Goal: Task Accomplishment & Management: Use online tool/utility

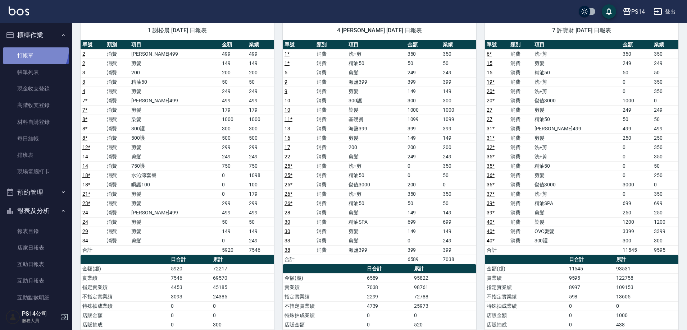
click at [24, 47] on link "打帳單" at bounding box center [36, 55] width 66 height 17
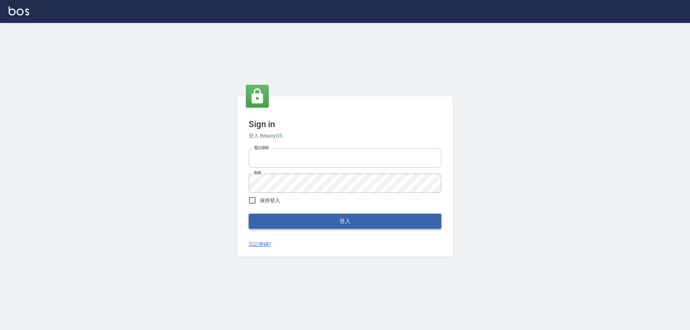
type input "0426657991"
click at [299, 222] on button "登入" at bounding box center [345, 221] width 193 height 15
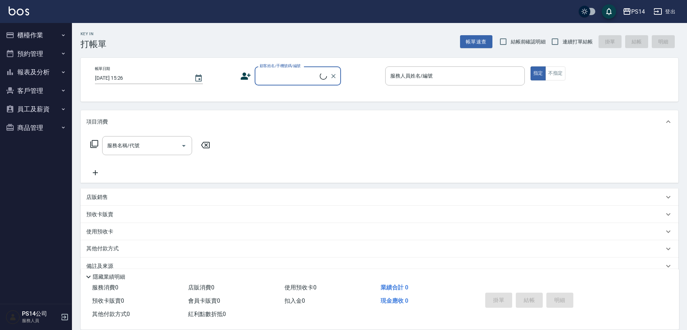
click at [29, 37] on button "櫃檯作業" at bounding box center [36, 35] width 66 height 19
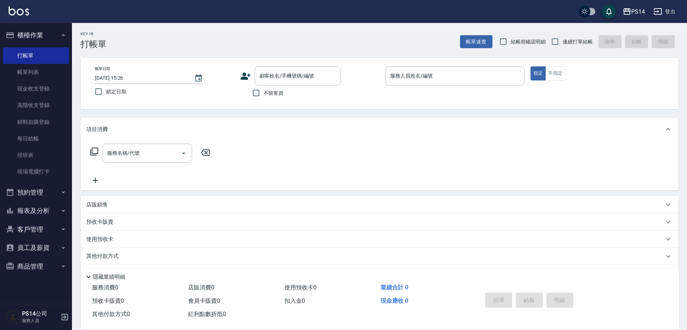
click at [265, 91] on span "不留客資" at bounding box center [273, 94] width 20 height 8
click at [263, 91] on input "不留客資" at bounding box center [255, 93] width 15 height 15
checkbox input "true"
click at [553, 43] on input "連續打單結帳" at bounding box center [554, 41] width 15 height 15
checkbox input "true"
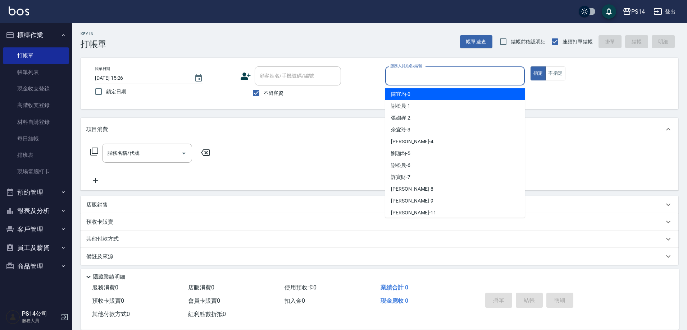
drag, startPoint x: 484, startPoint y: 75, endPoint x: 472, endPoint y: 79, distance: 12.4
click at [483, 75] on input "服務人員姓名/編號" at bounding box center [454, 76] width 133 height 13
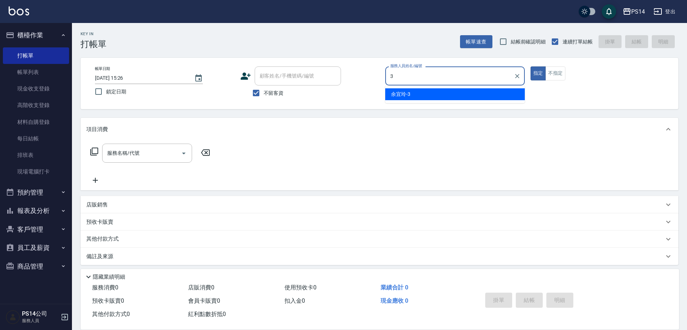
type input "余宜玲-3"
type button "true"
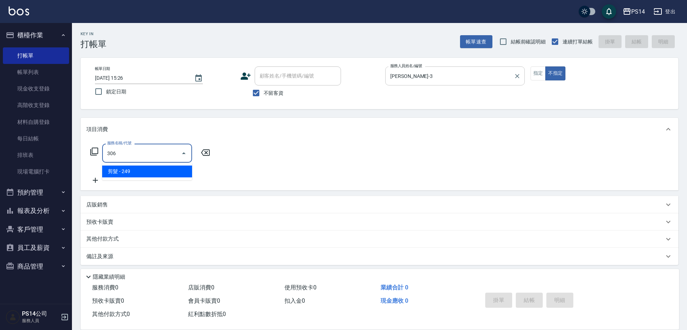
type input "剪髮(306)"
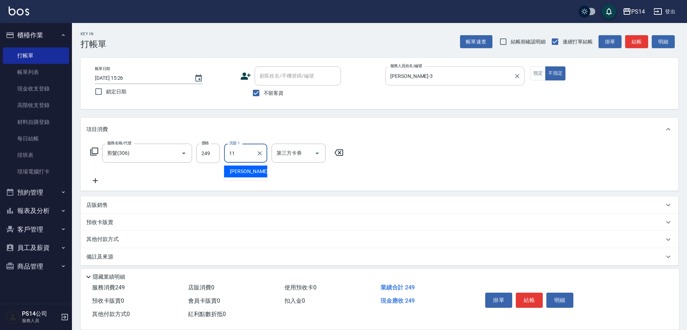
type input "林川富-11"
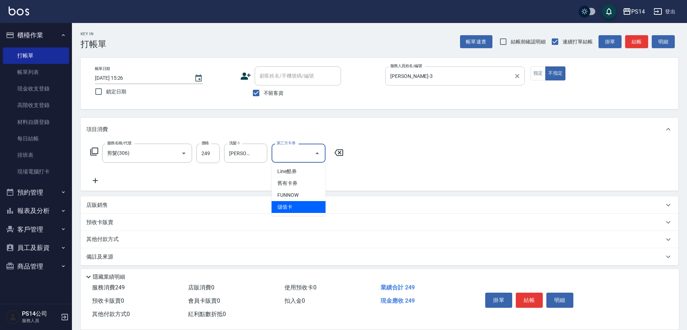
type input "儲值卡"
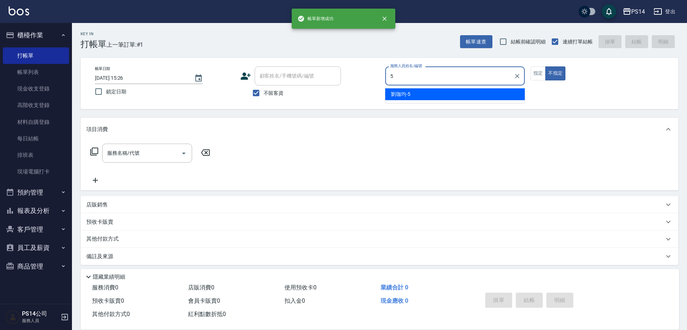
type input "劉珈均-5"
type button "false"
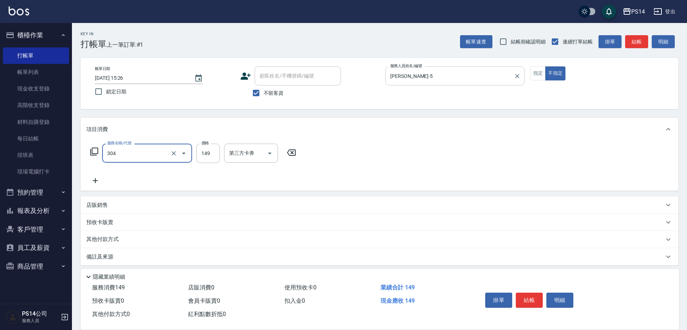
type input "剪髮(304)"
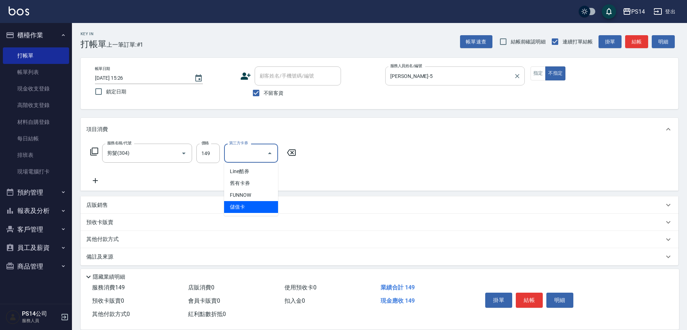
type input "儲值卡"
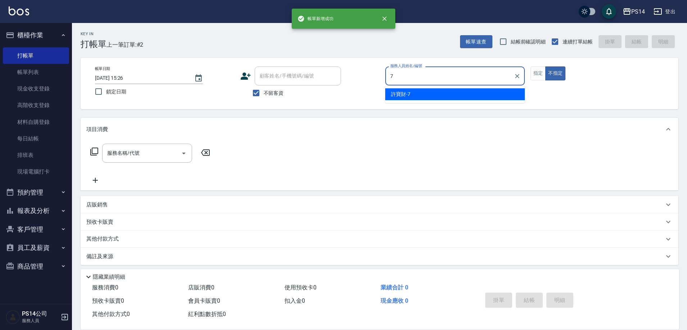
type input "許寶財-7"
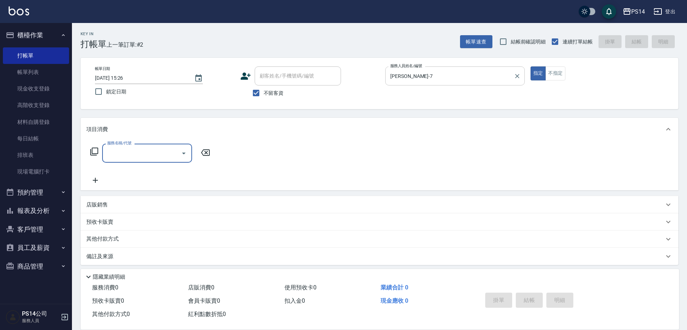
type input "1"
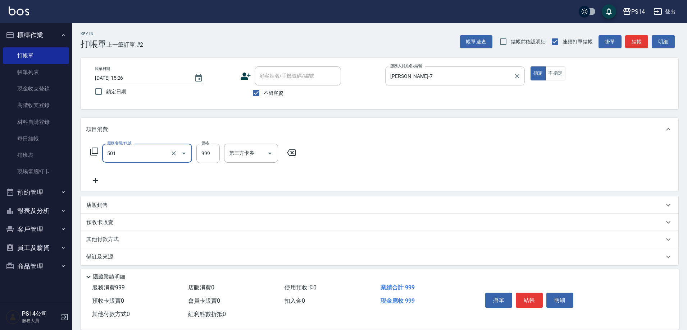
type input "染髮(501)"
type input "1000"
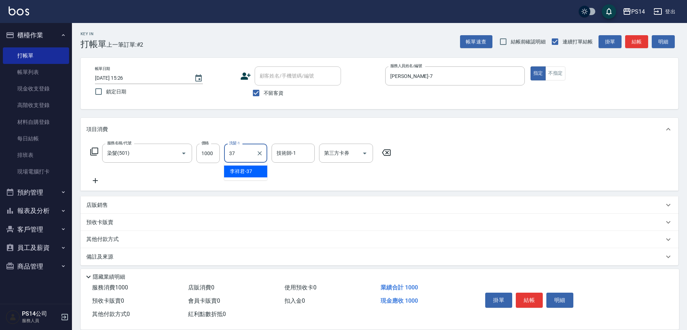
type input "李祥君 -37"
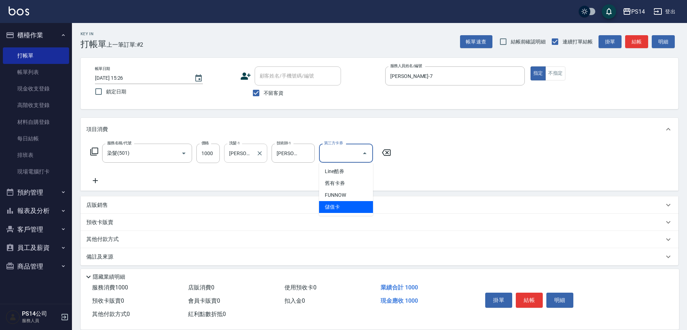
type input "儲值卡"
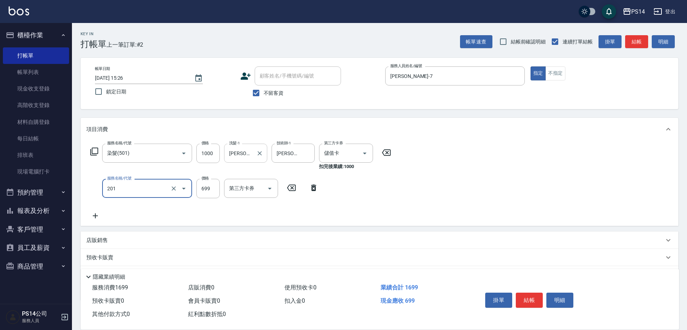
type input "基礎燙(201)"
type input "2000"
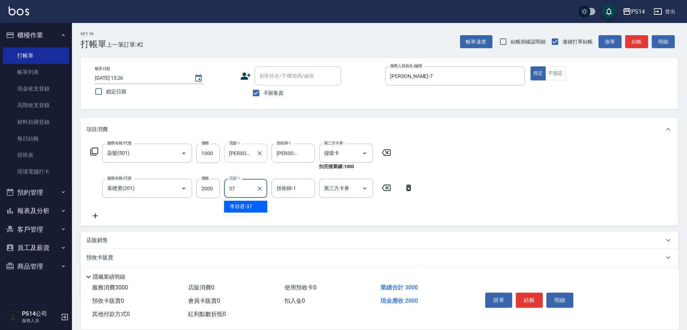
type input "李祥君 -37"
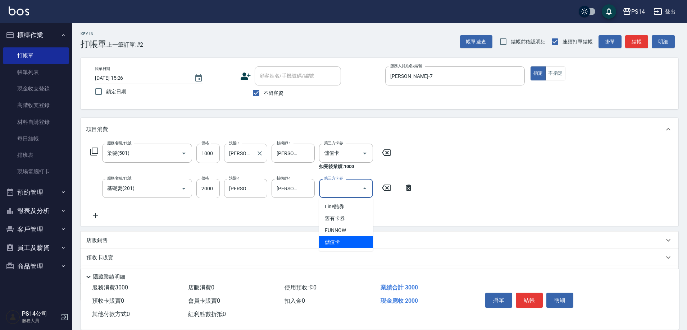
type input "儲值卡"
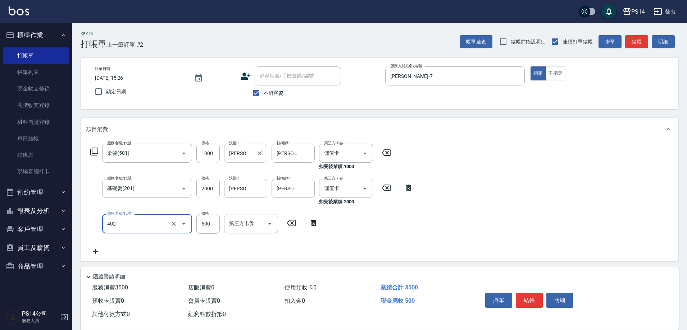
type input "500護(402)"
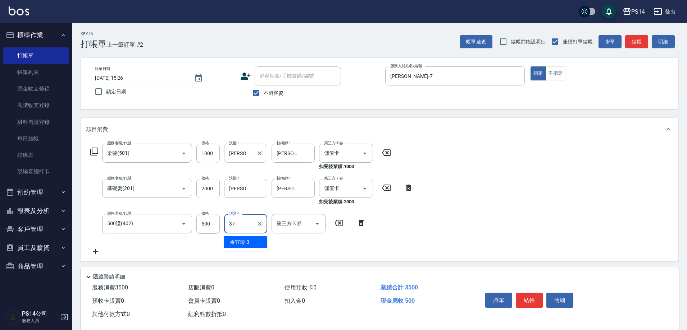
type input "李祥君 -37"
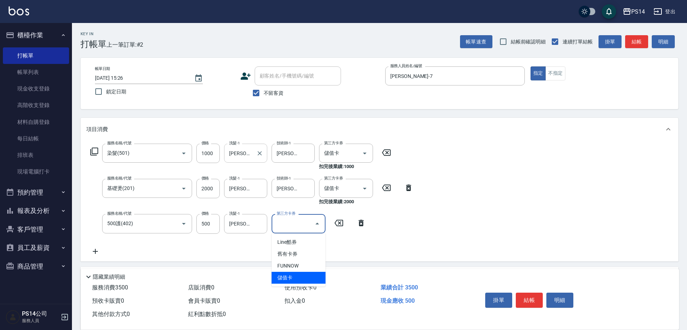
type input "儲值卡"
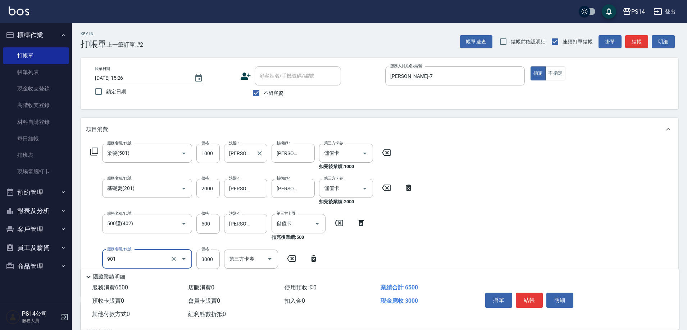
type input "儲值3000(901)"
type input "4544"
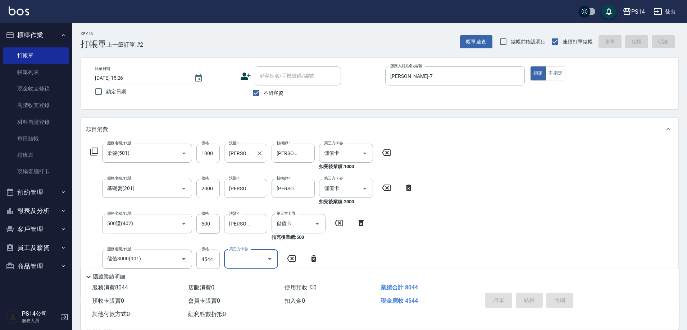
type input "2025/08/22 15:28"
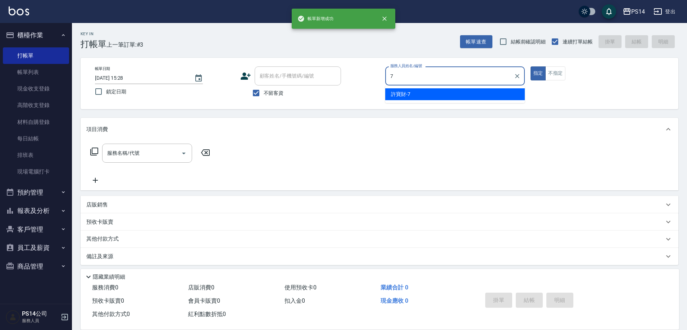
type input "許寶財-7"
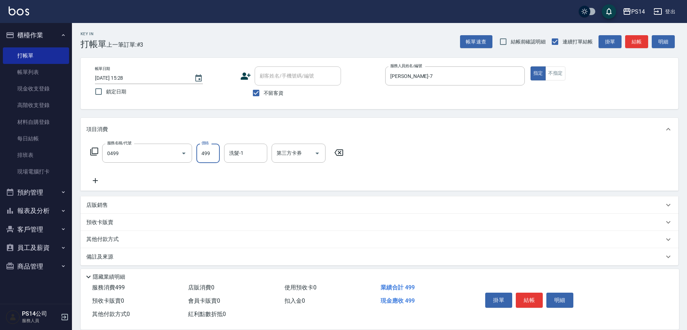
type input "伊黛莉499(0499)"
type input "陳羿淇-17"
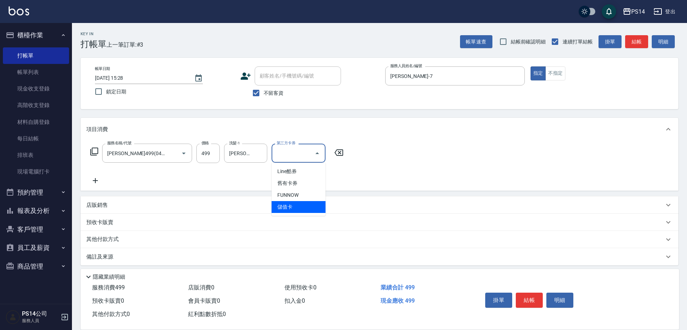
type input "儲值卡"
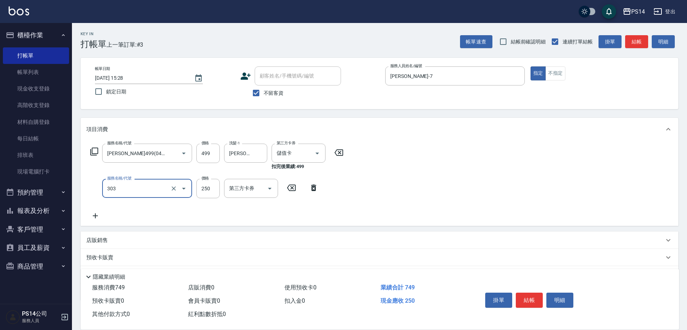
type input "剪髮(303)"
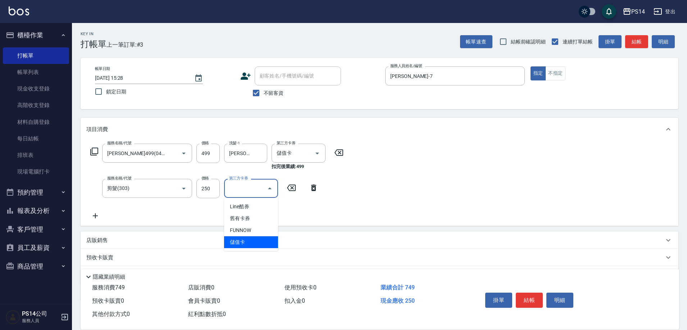
type input "儲值卡"
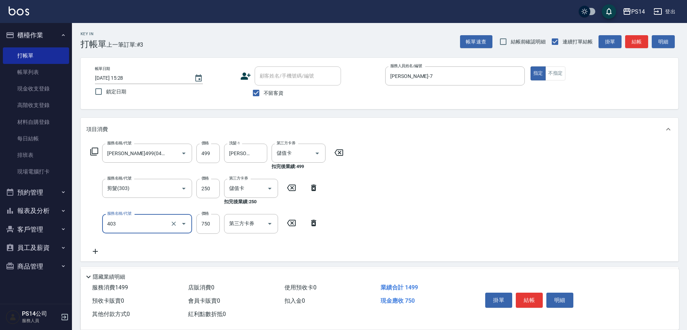
type input "750護(403)"
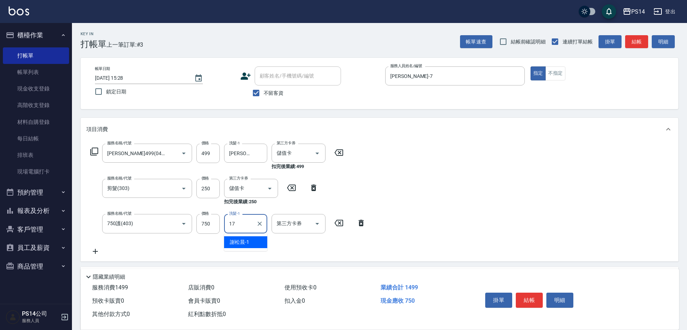
type input "陳羿淇-17"
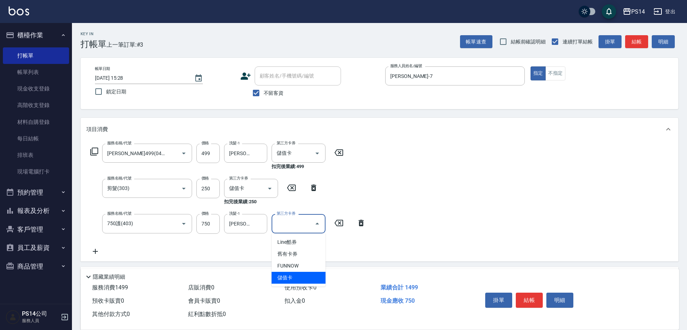
type input "儲值卡"
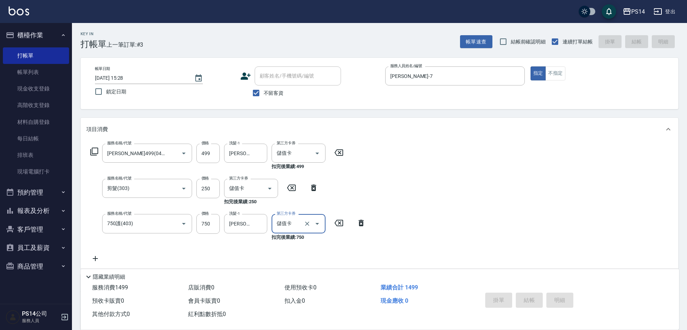
type input "2025/08/22 15:29"
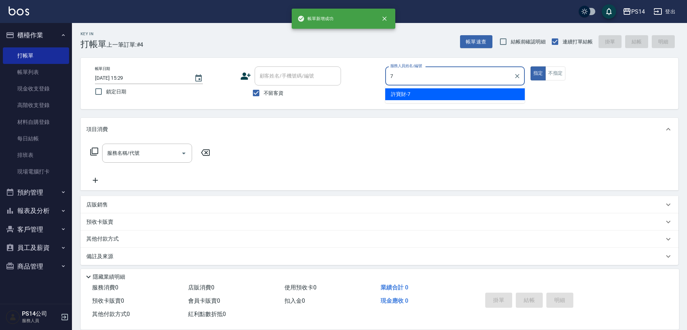
type input "許寶財-7"
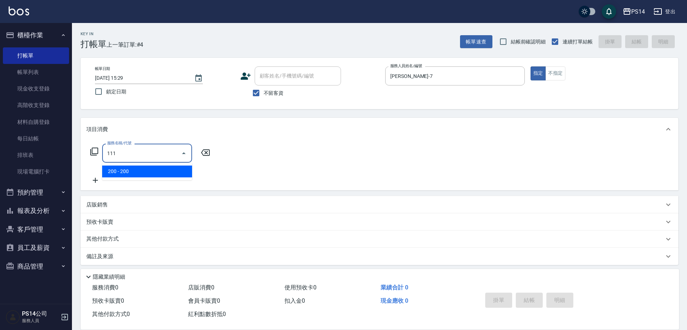
type input "200(111)"
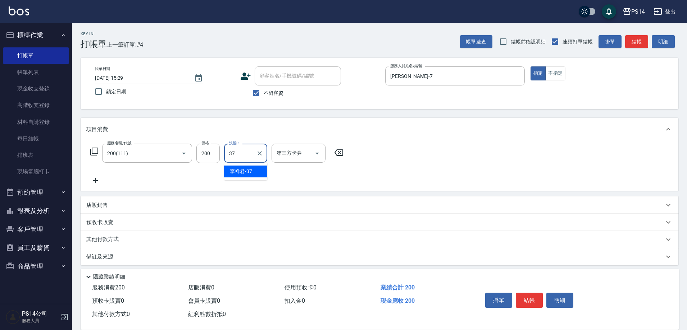
type input "李祥君 -37"
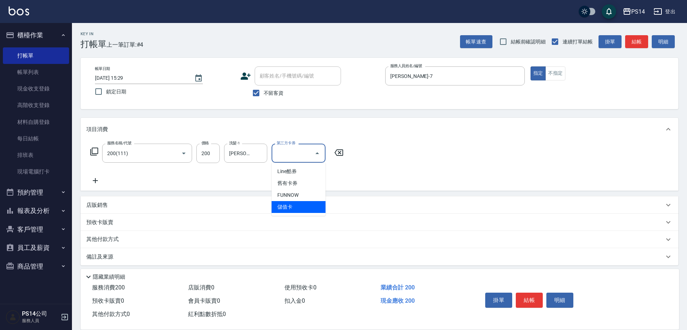
type input "儲值卡"
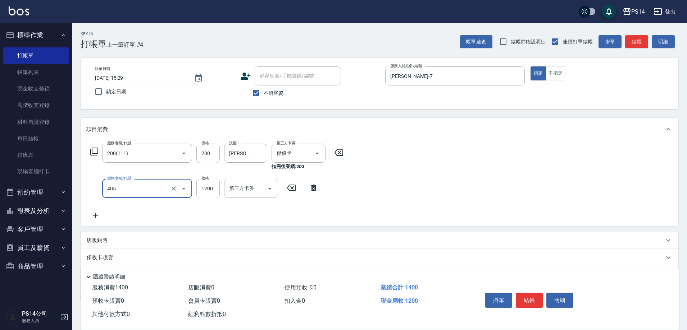
type input "1200護(405)"
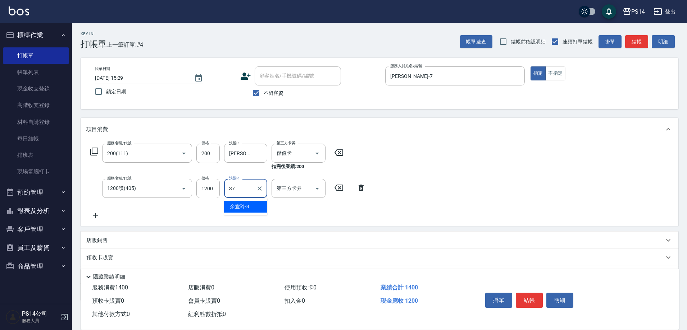
type input "李祥君 -37"
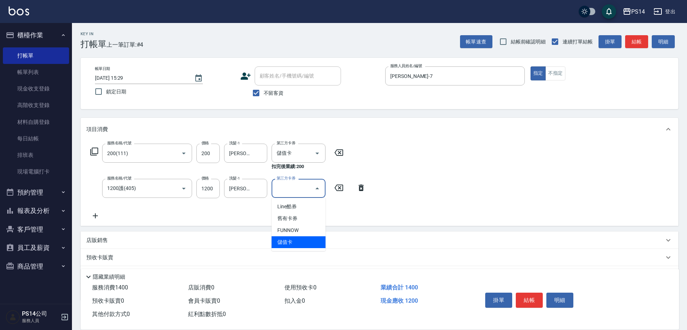
type input "儲值卡"
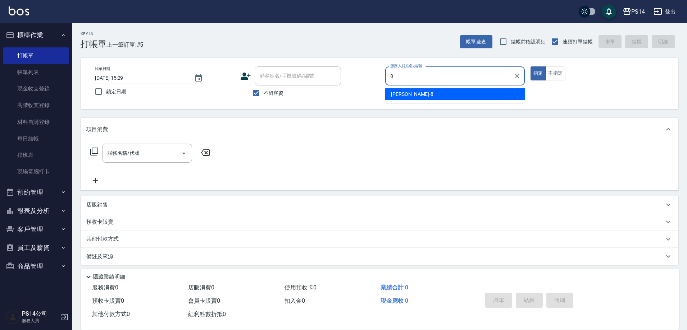
type input "徐于雯-8"
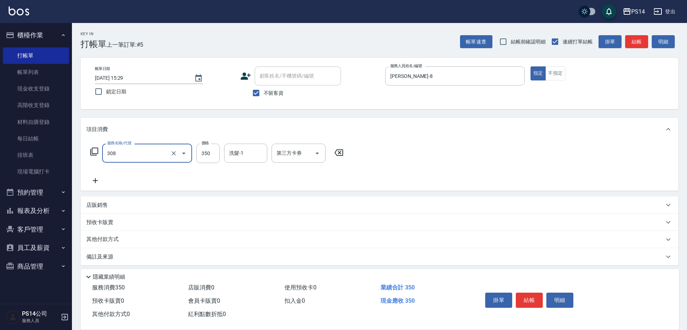
type input "洗+剪(308)"
type input "陳昱蓁-18"
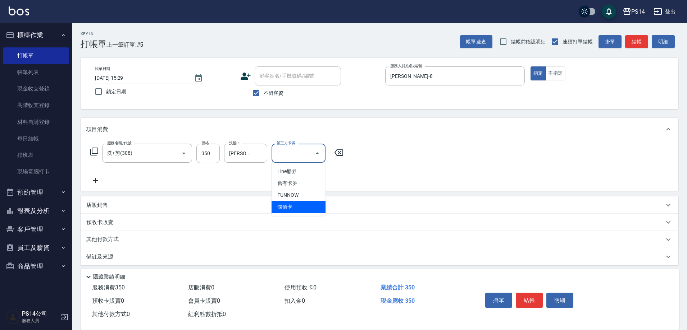
type input "儲值卡"
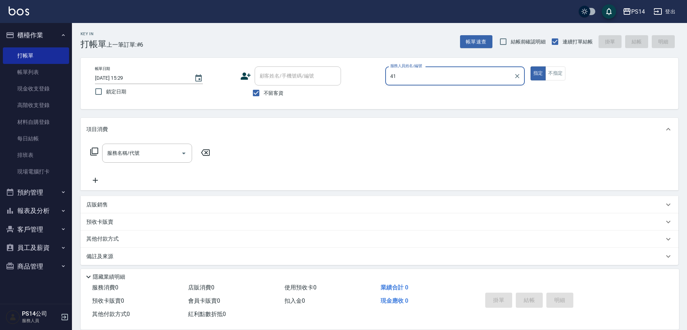
type input "4"
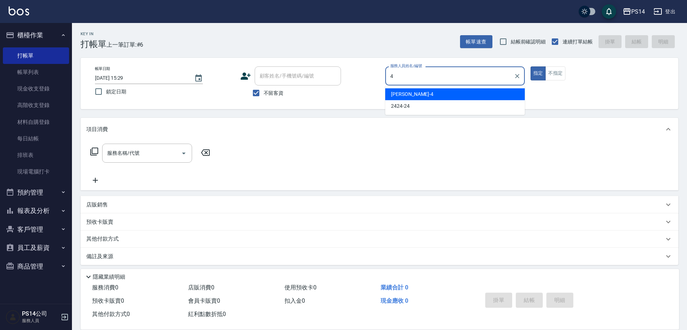
type input "蔡宜蓁-4"
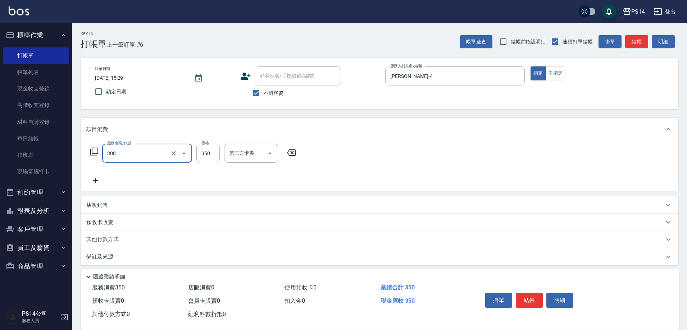
type input "洗+剪(308)"
type input "陳昱蓁-18"
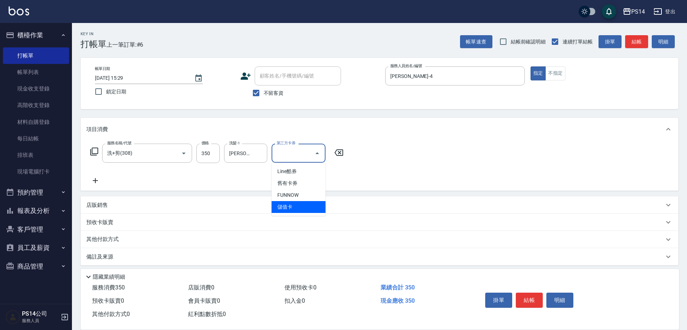
type input "儲值卡"
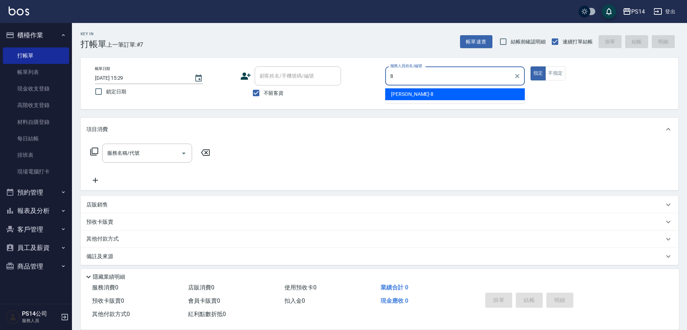
type input "徐于雯-8"
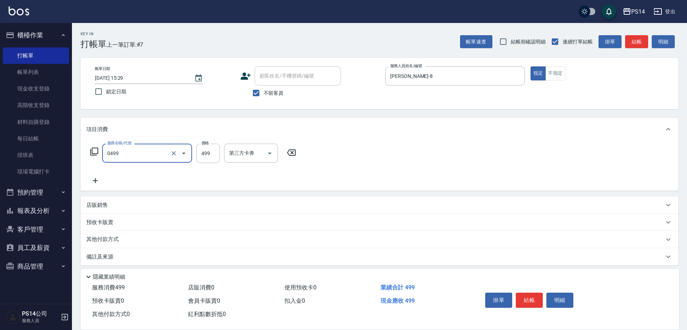
type input "伊黛莉499(0499)"
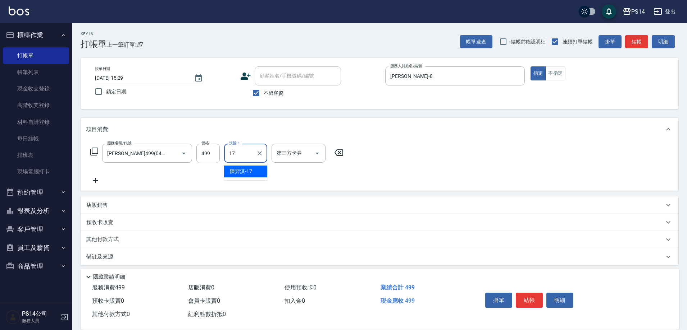
type input "陳羿淇-17"
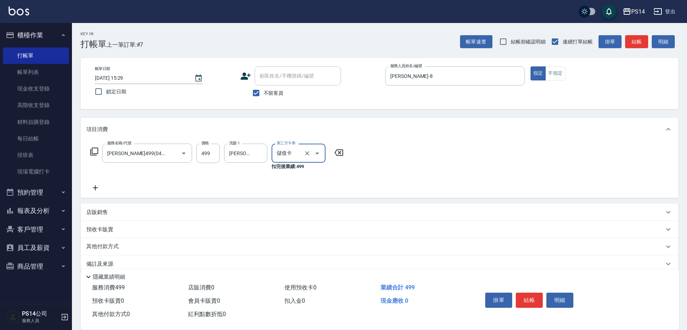
type input "儲值卡"
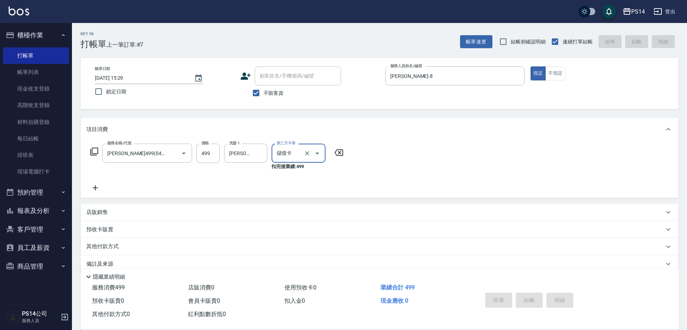
type input "2025/08/22 15:30"
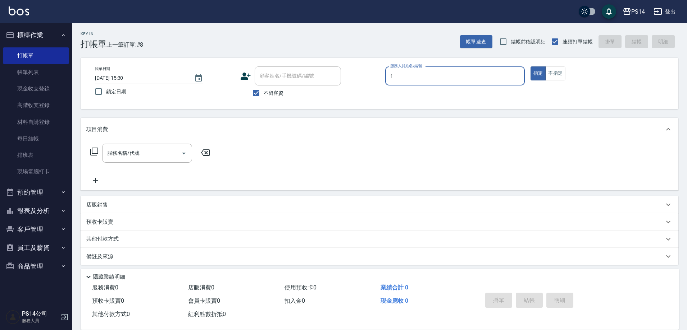
type input "謝松晨-1"
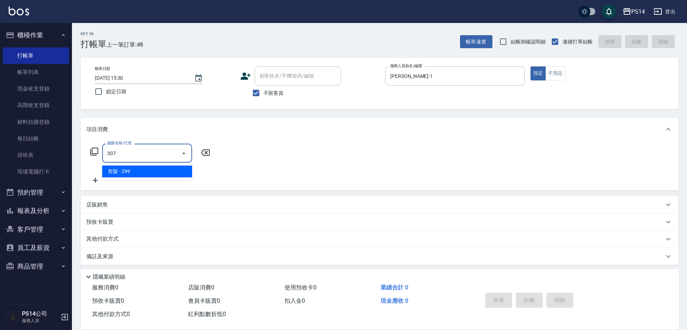
type input "剪髮(307)"
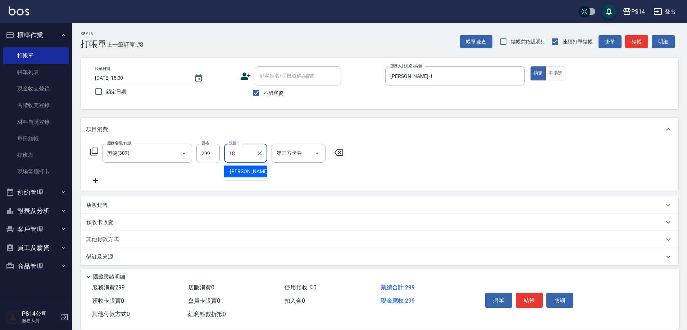
type input "陳昱蓁-18"
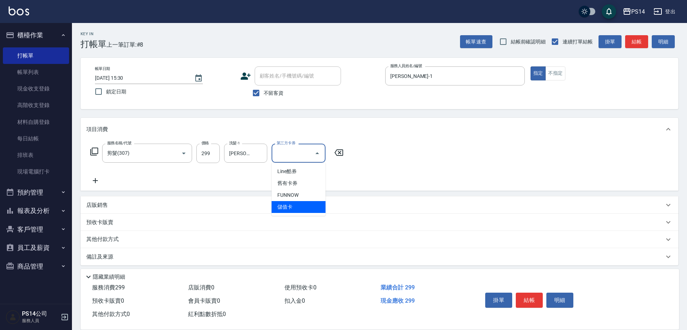
type input "儲值卡"
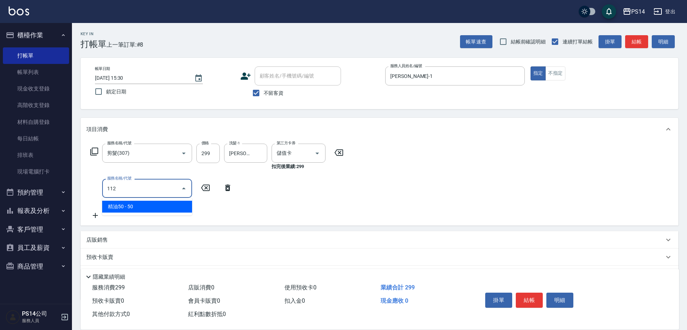
type input "精油50(112)"
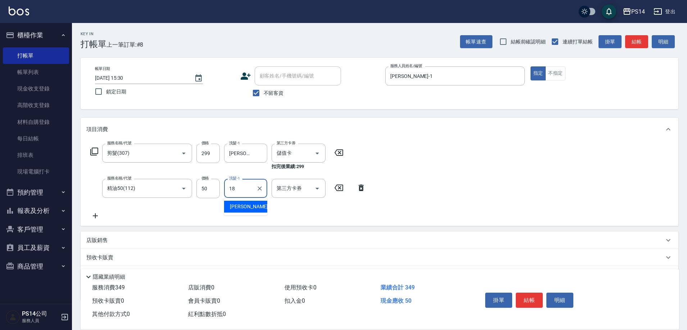
type input "陳昱蓁-18"
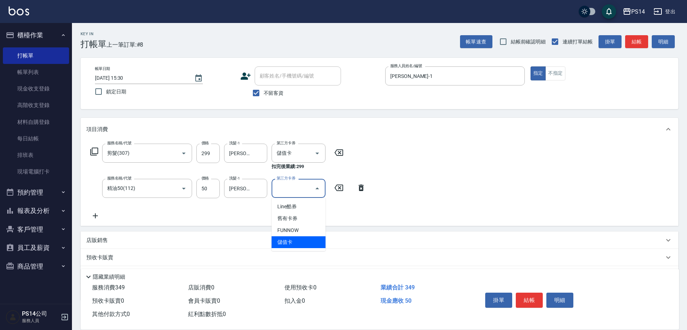
type input "儲值卡"
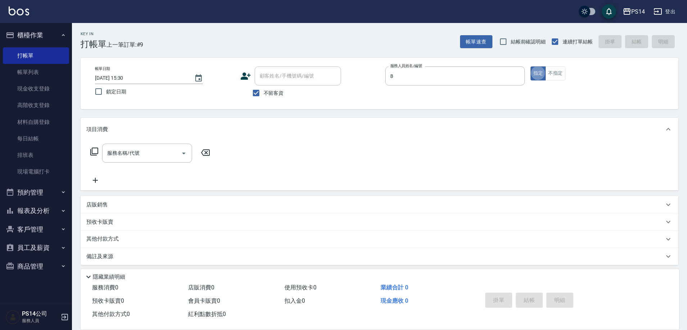
type input "徐于雯-8"
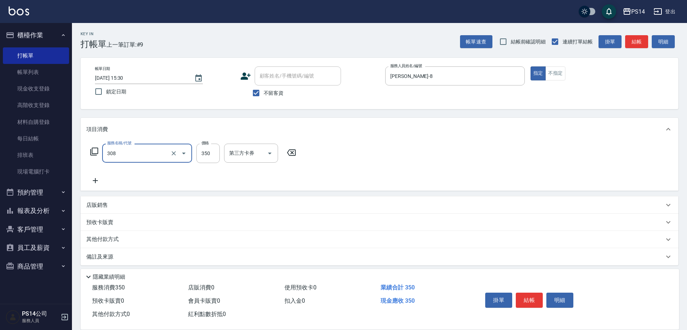
type input "洗+剪(308)"
type input "陳昱蓁-18"
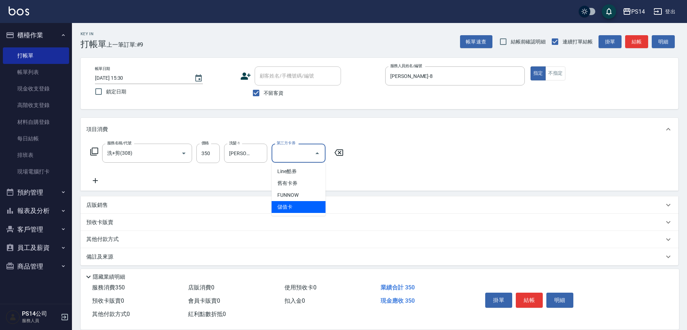
type input "儲值卡"
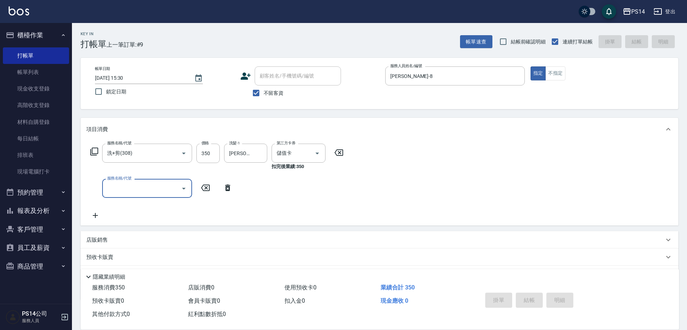
type input "2025/08/22 15:31"
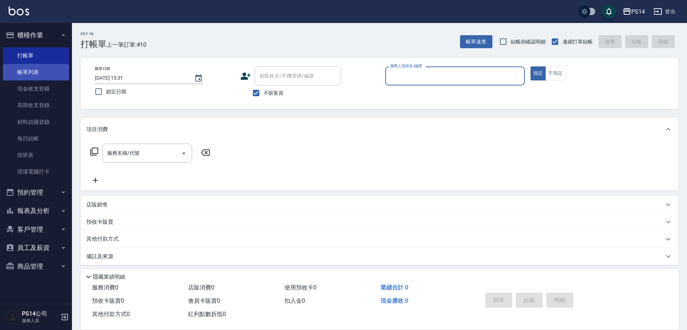
click at [35, 74] on link "帳單列表" at bounding box center [36, 72] width 66 height 17
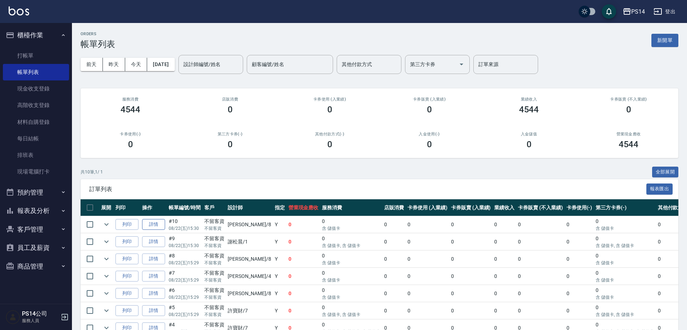
click at [150, 223] on link "詳情" at bounding box center [153, 224] width 23 height 11
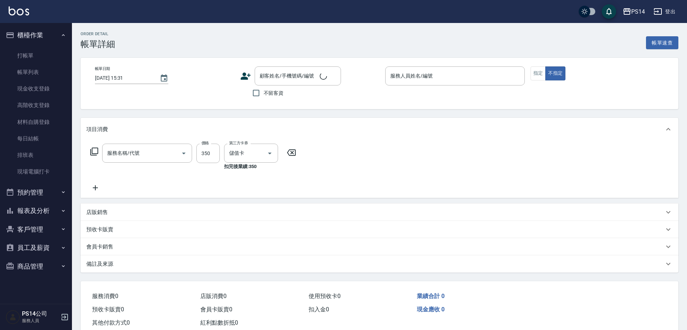
type input "2025/08/22 15:30"
checkbox input "true"
type input "徐于雯-8"
type input "洗+剪(308)"
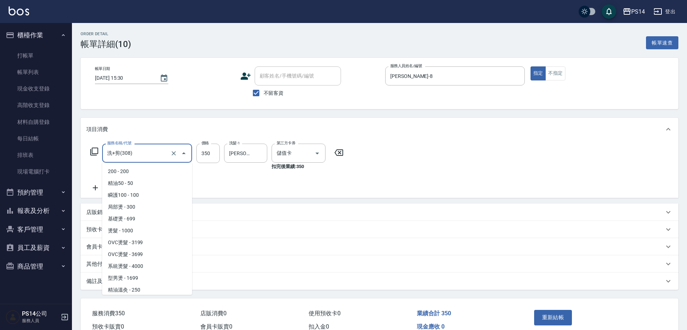
click at [145, 154] on input "洗+剪(308)" at bounding box center [136, 153] width 63 height 13
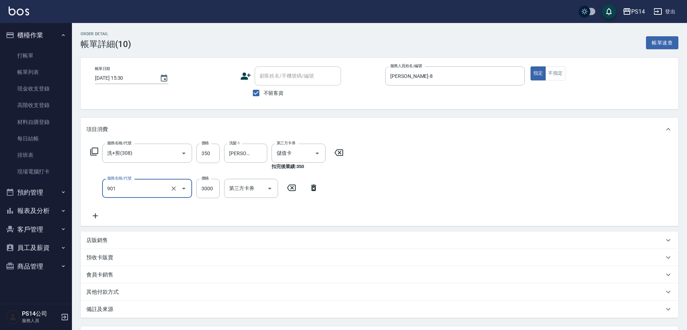
type input "儲值3000(901)"
type input "2000"
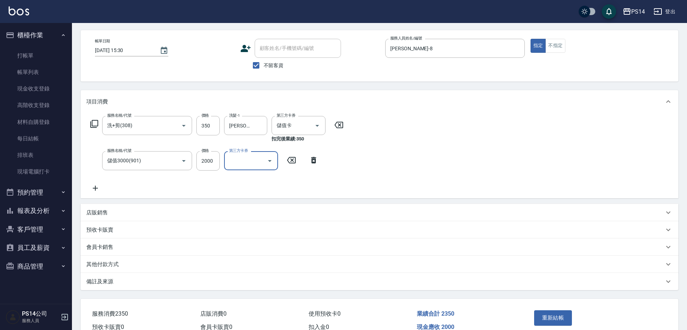
scroll to position [65, 0]
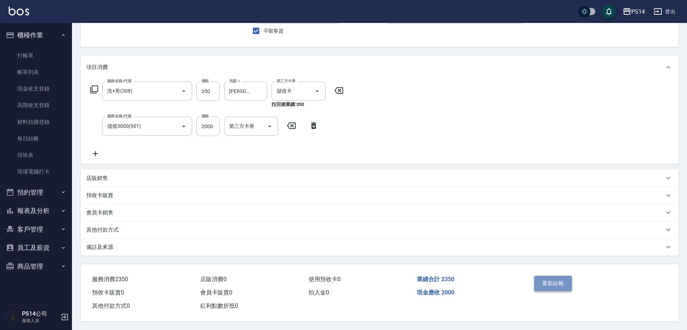
click at [540, 281] on button "重新結帳" at bounding box center [553, 283] width 38 height 15
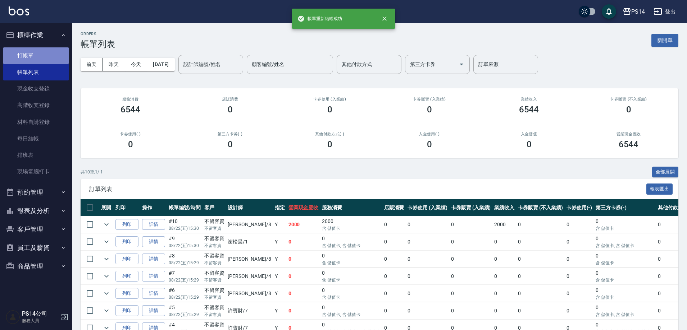
click at [30, 52] on link "打帳單" at bounding box center [36, 55] width 66 height 17
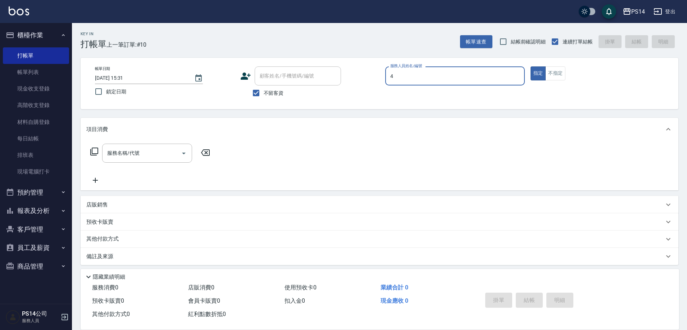
type input "蔡宜蓁-4"
type button "true"
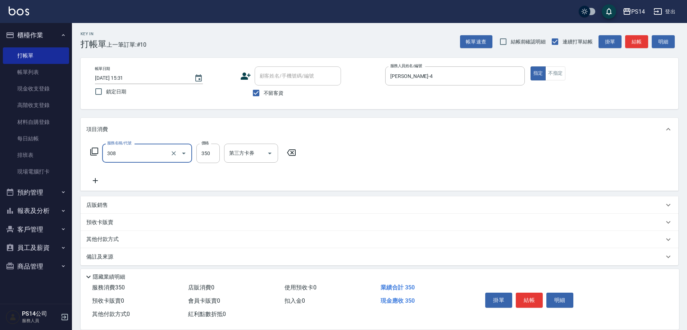
type input "洗+剪(308)"
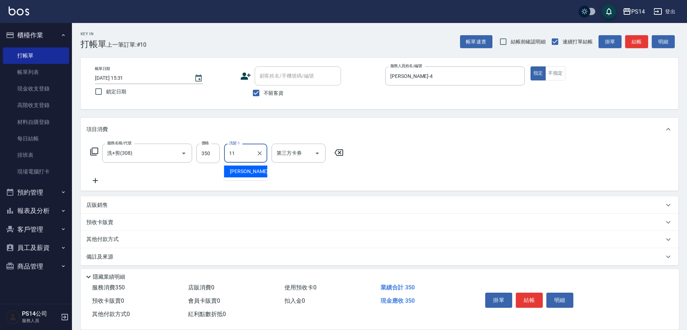
type input "林川富-11"
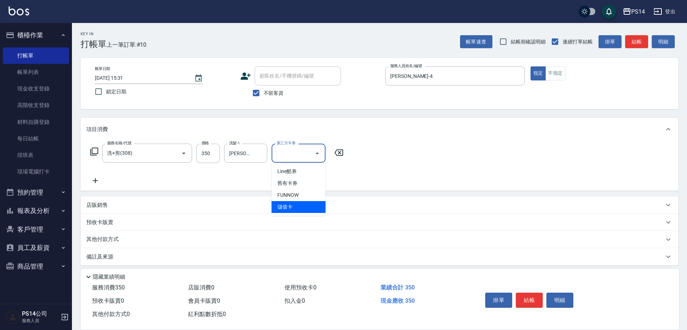
type input "儲值卡"
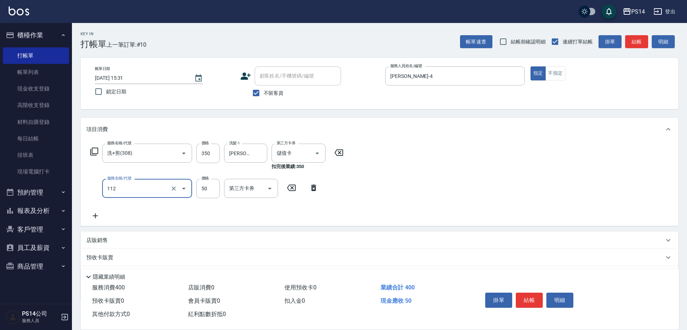
type input "精油50(112)"
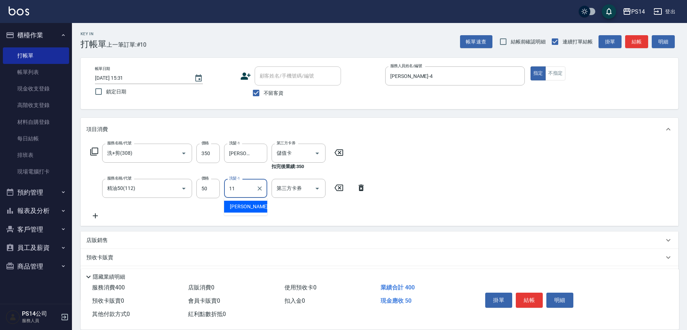
type input "林川富-11"
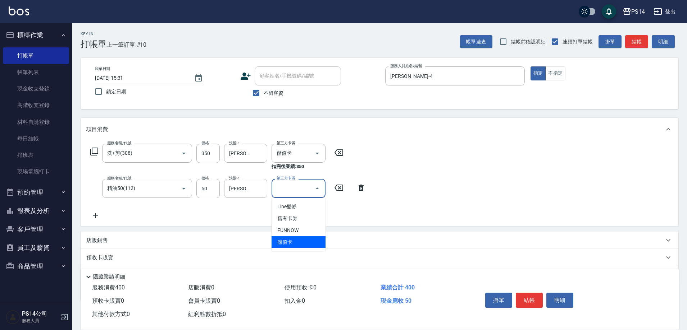
type input "儲值卡"
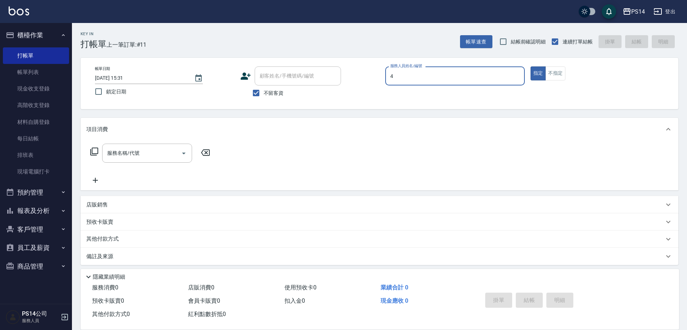
type input "蔡宜蓁-4"
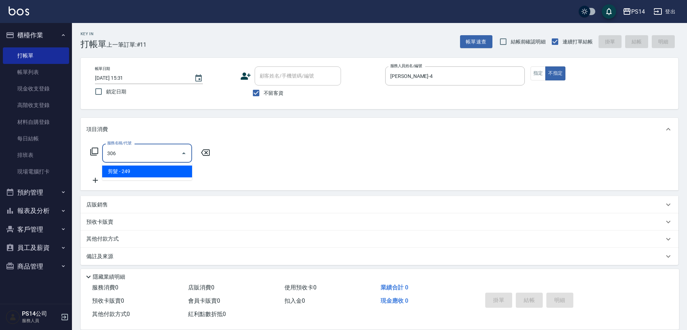
type input "剪髮(306)"
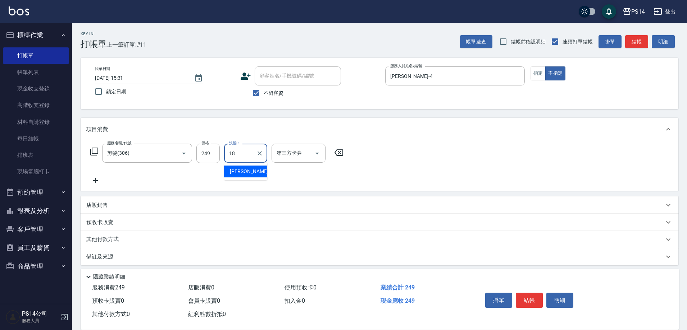
type input "陳昱蓁-18"
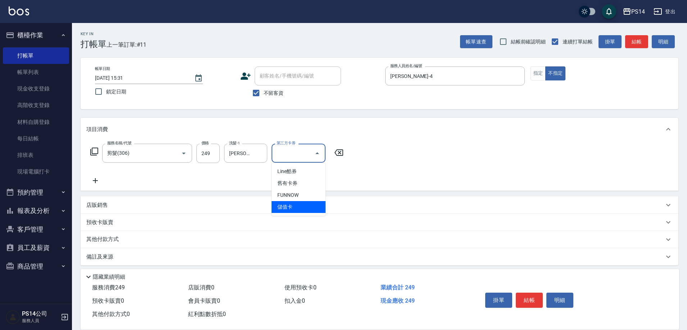
type input "儲值卡"
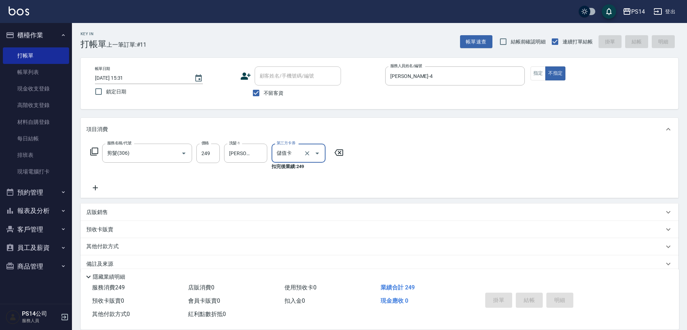
type input "2025/08/22 15:32"
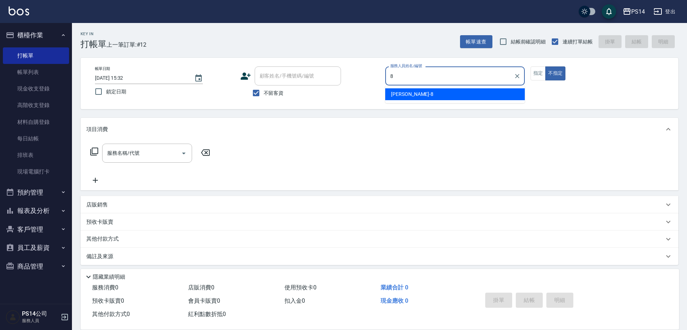
type input "徐于雯-8"
type button "false"
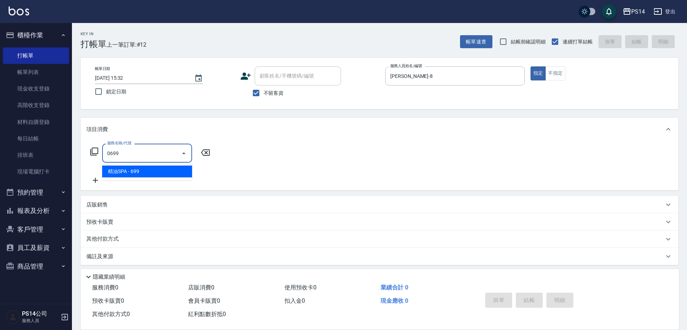
type input "精油SPA(0699)"
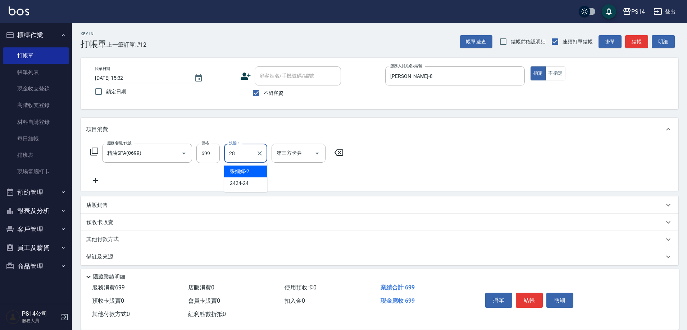
type input "謝欣紜-28"
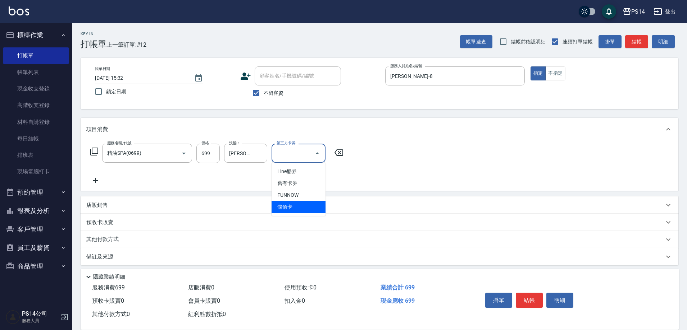
type input "儲值卡"
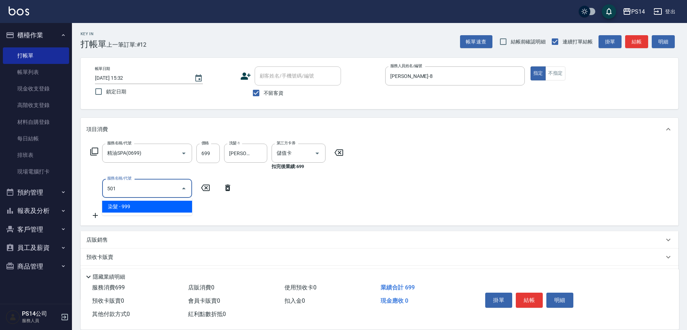
type input "染髮(501)"
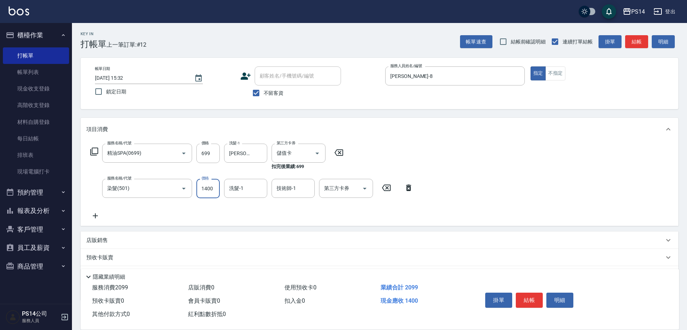
type input "1400"
type input "謝欣紜-28"
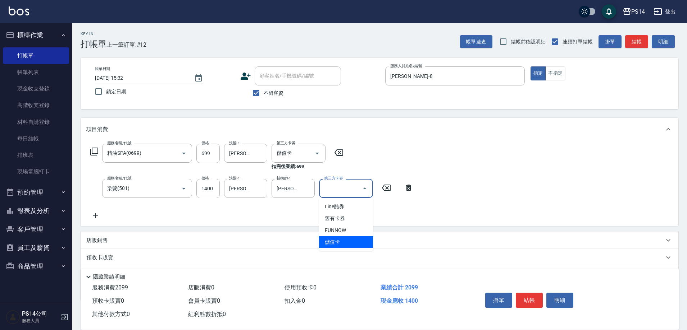
type input "儲值卡"
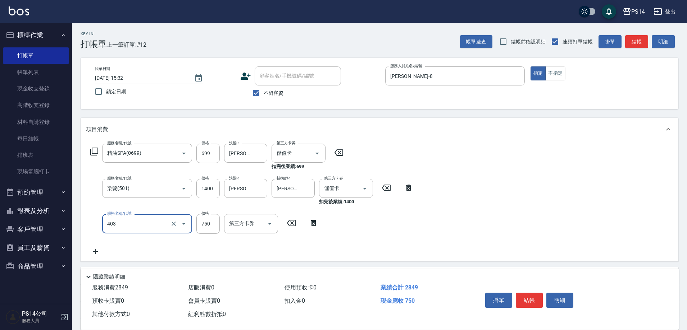
type input "750護(403)"
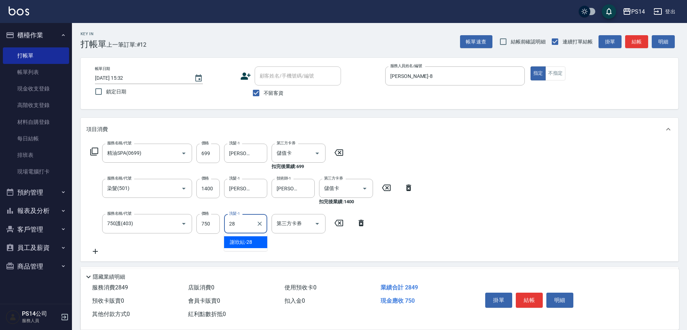
type input "謝欣紜-28"
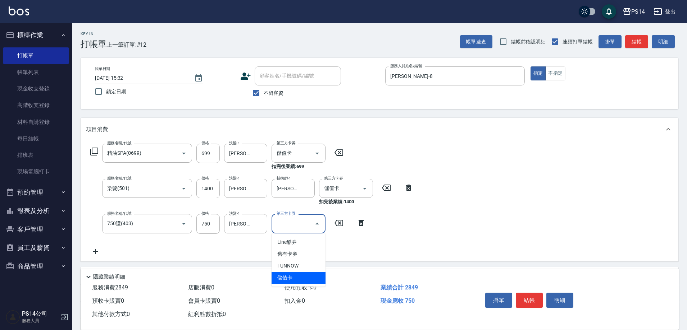
type input "儲值卡"
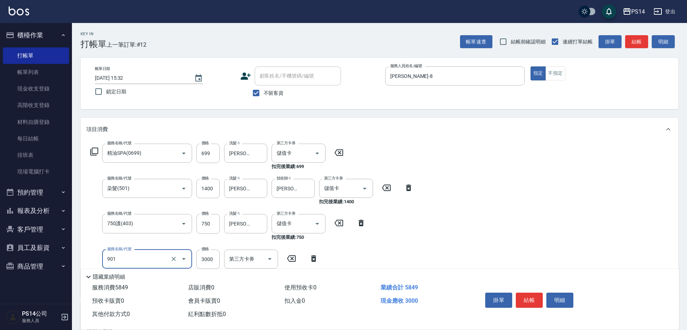
type input "儲值3000(901)"
type input "1000"
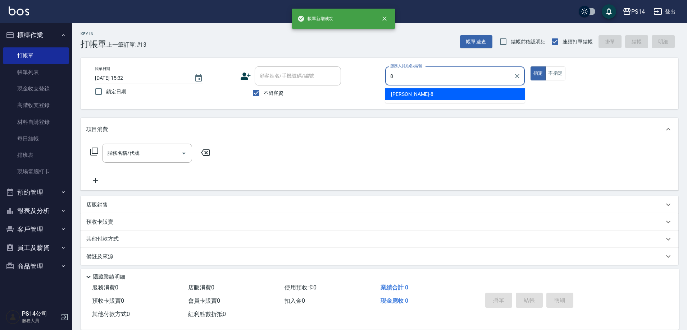
type input "徐于雯-8"
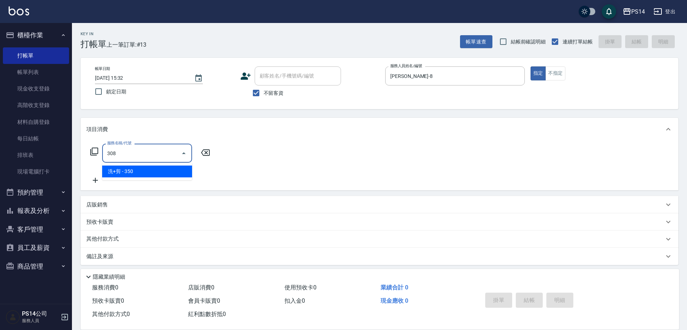
type input "洗+剪(308)"
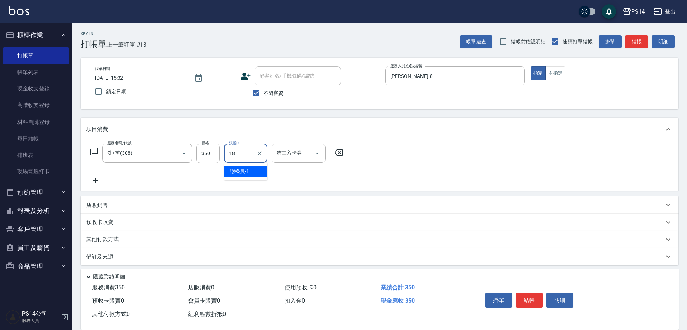
type input "陳昱蓁-18"
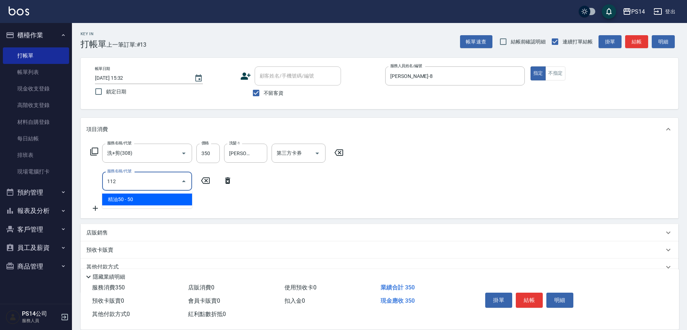
type input "精油50(112)"
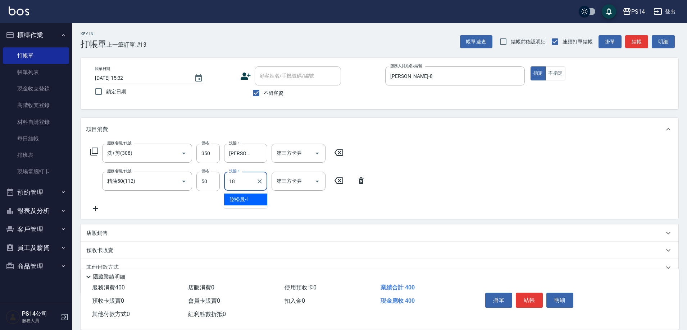
type input "陳昱蓁-18"
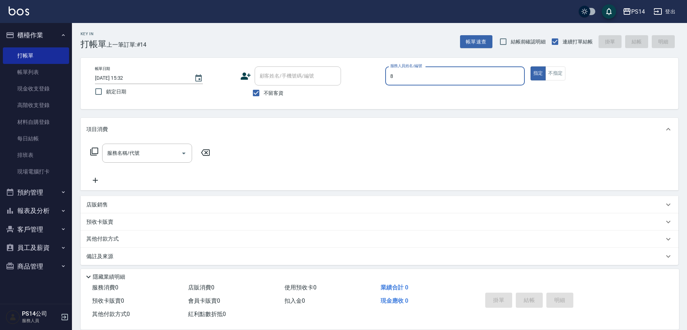
type input "徐于雯-8"
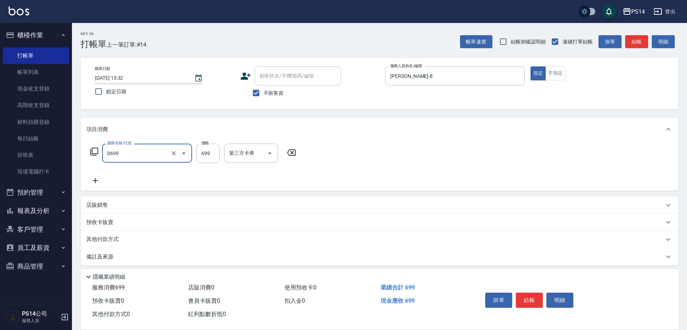
type input "精油SPA(0699)"
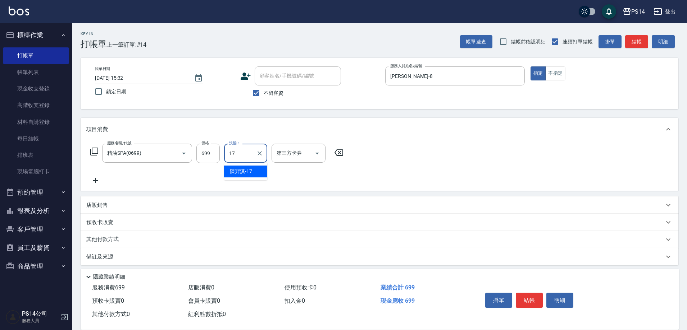
type input "陳羿淇-17"
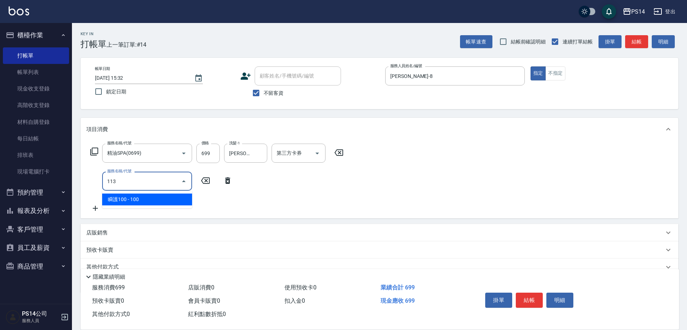
type input "瞬護100(113)"
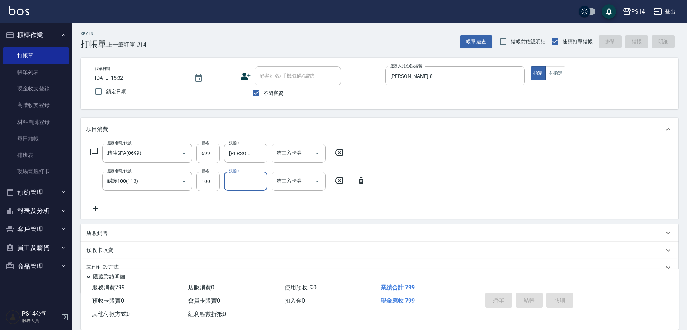
type input "2025/08/22 15:33"
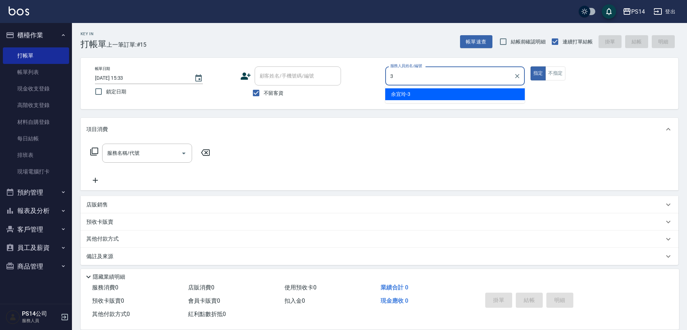
type input "余宜玲-3"
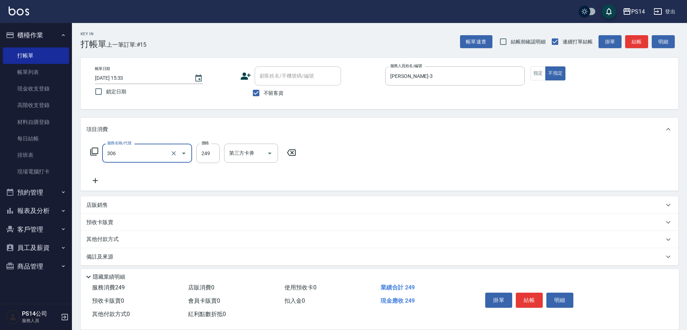
type input "剪髮(306)"
type input "林川富-11"
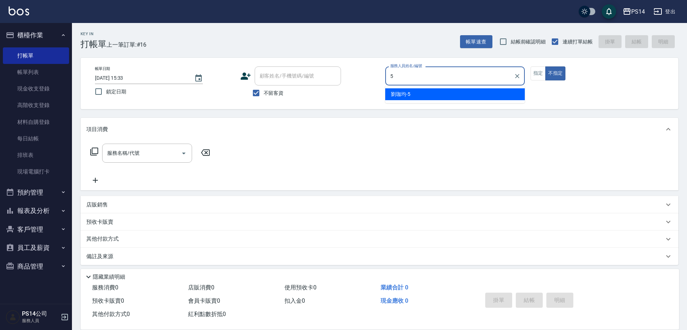
type input "劉珈均-5"
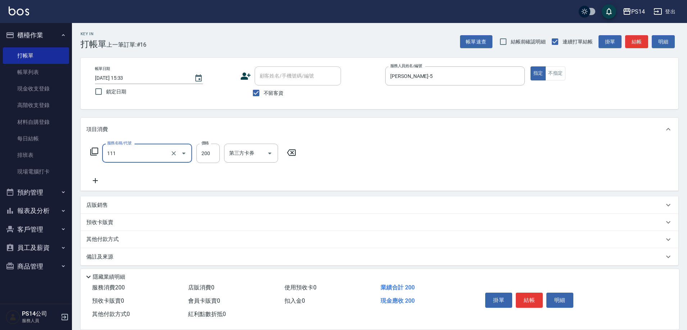
type input "200(111)"
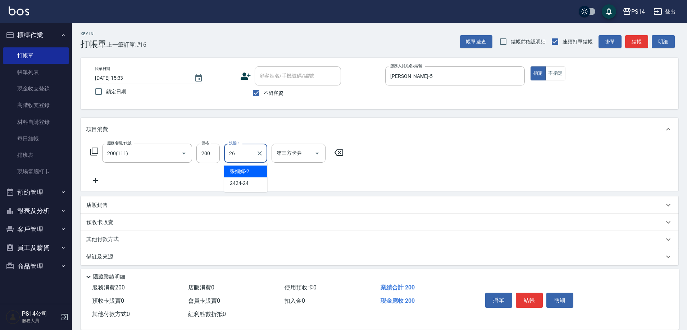
type input "顏誼婷-26"
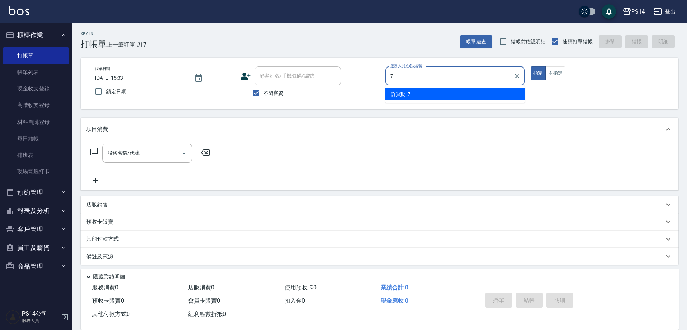
type input "許寶財-7"
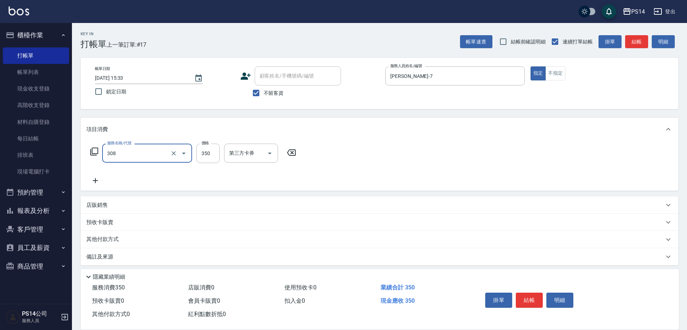
type input "洗+剪(308)"
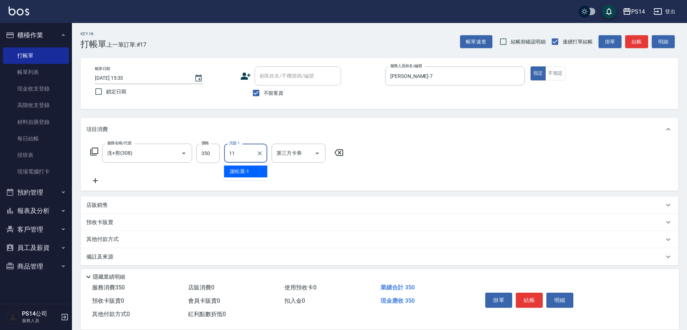
type input "林川富-11"
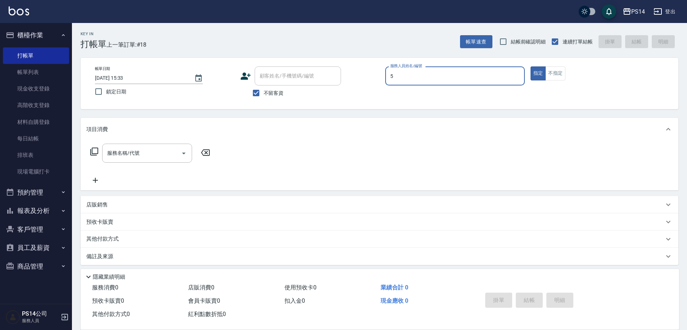
type input "劉珈均-5"
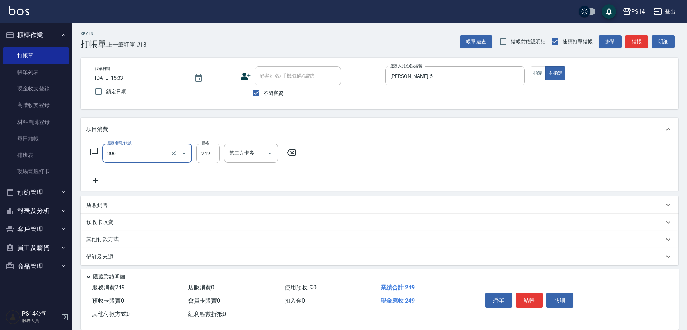
type input "剪髮(306)"
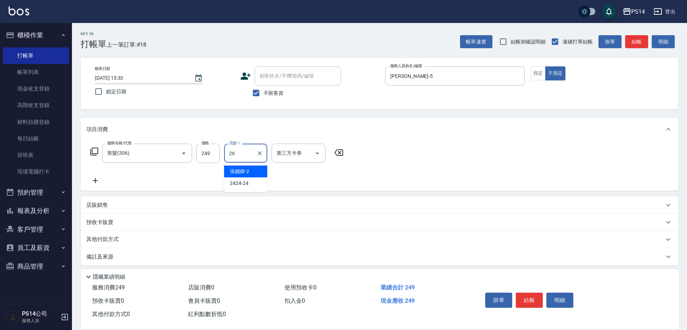
type input "顏誼婷-26"
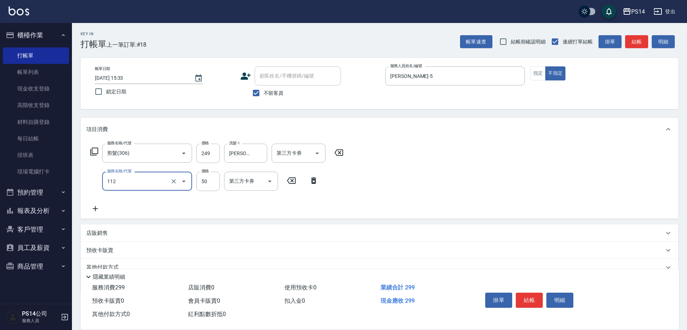
type input "精油50(112)"
type input "26"
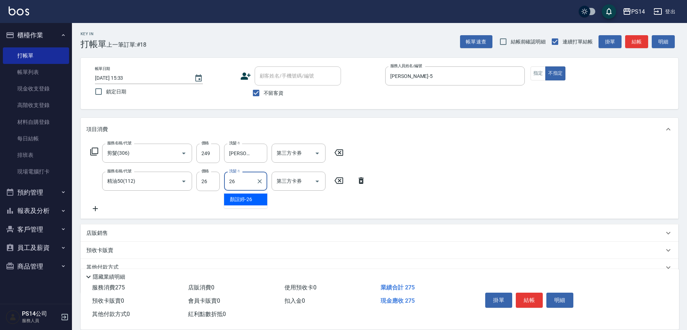
type input "顏誼婷-26"
click at [212, 186] on input "26" at bounding box center [207, 181] width 23 height 19
type input "50"
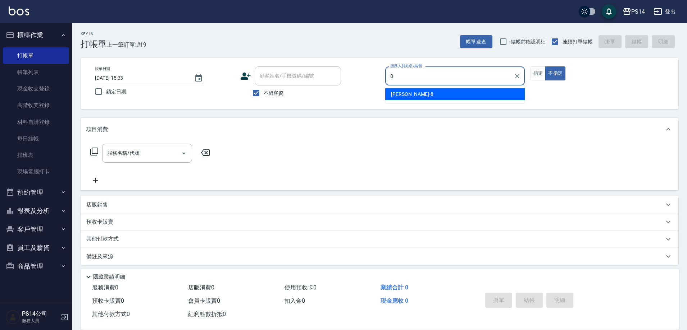
type input "徐于雯-8"
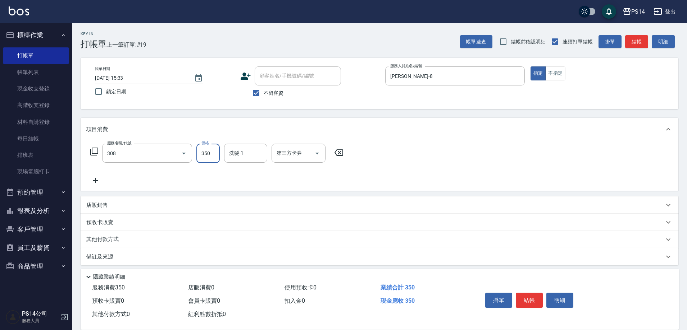
type input "洗+剪(308)"
type input "顏誼婷-26"
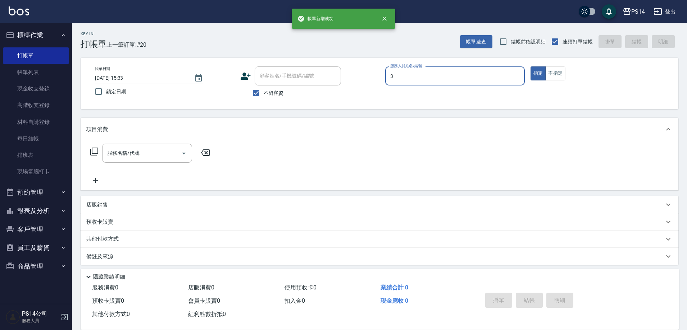
type input "余宜玲-3"
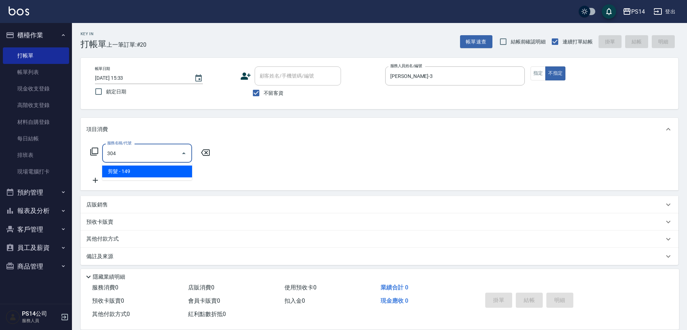
type input "剪髮(304)"
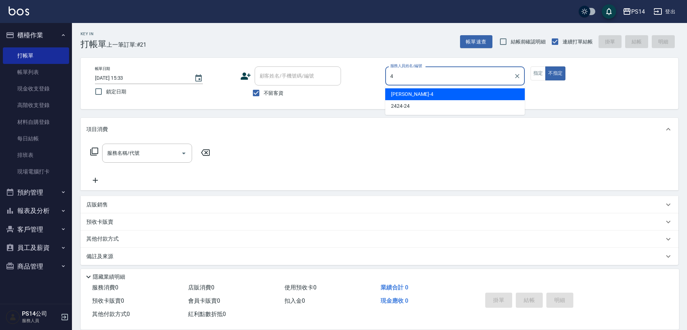
type input "蔡宜蓁-4"
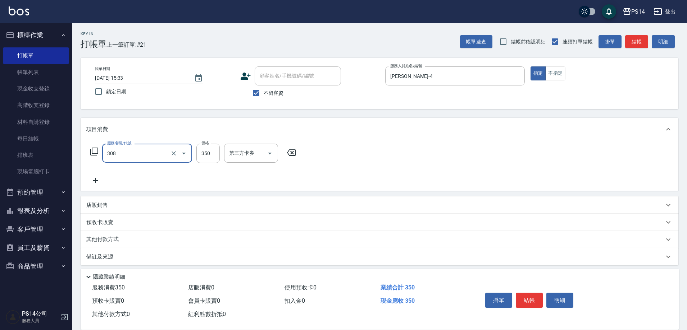
type input "洗+剪(308)"
type input "187"
click at [235, 157] on input "洗髮-1" at bounding box center [245, 153] width 37 height 13
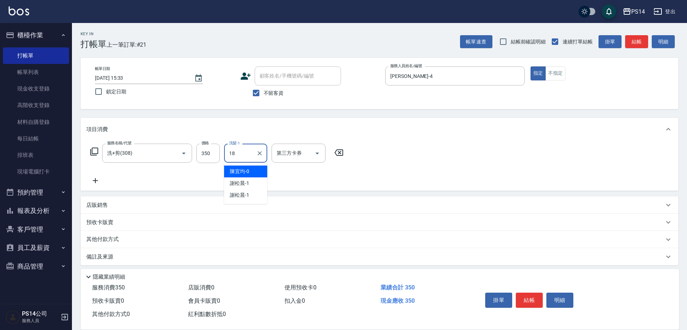
type input "陳昱蓁-18"
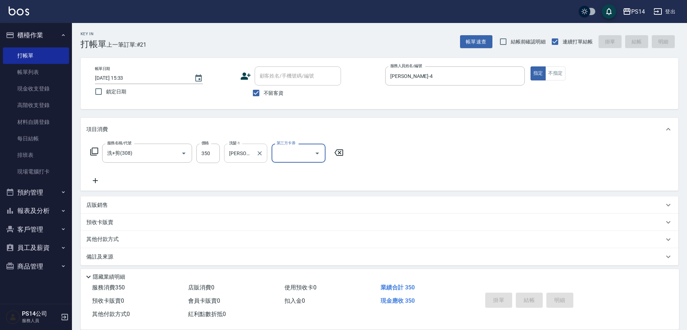
type input "2025/08/22 15:34"
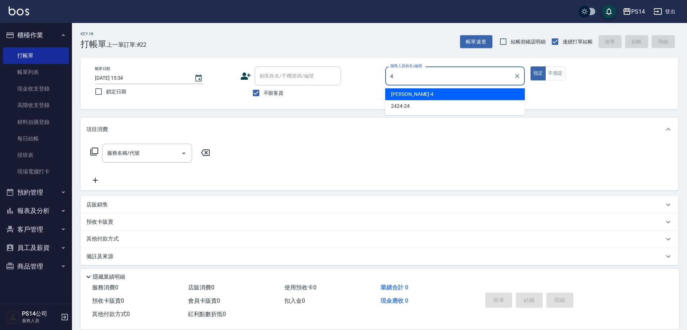
type input "蔡宜蓁-4"
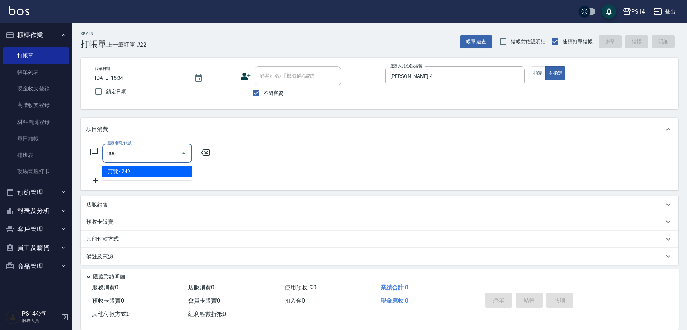
type input "剪髮(306)"
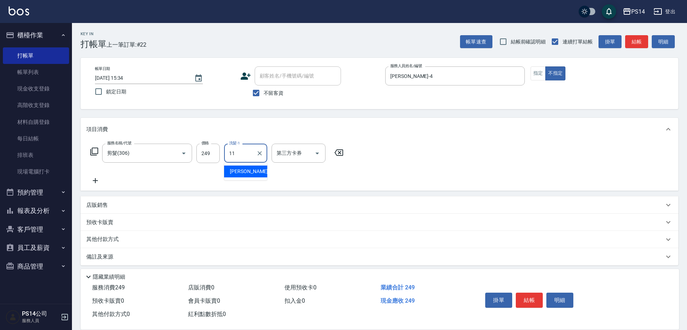
type input "林川富-11"
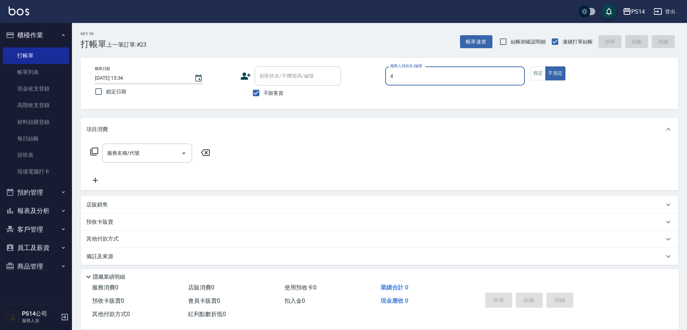
type input "蔡宜蓁-4"
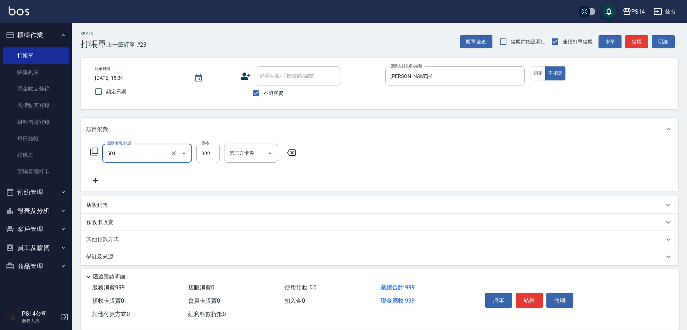
type input "染髮(501)"
type input "1000"
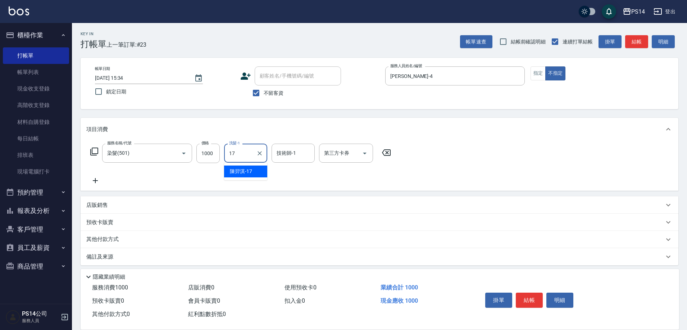
type input "陳羿淇-17"
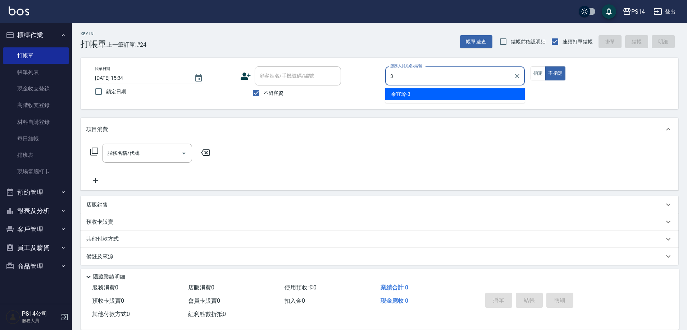
type input "余宜玲-3"
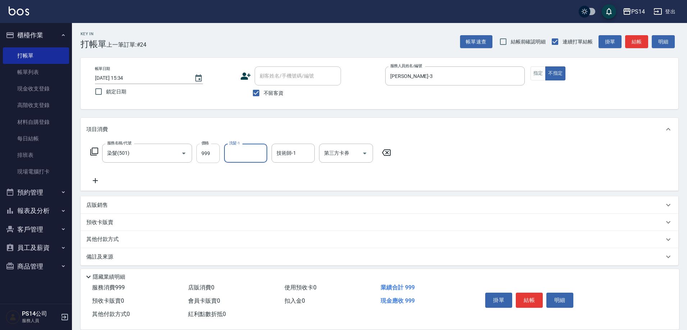
click at [203, 157] on input "999" at bounding box center [207, 153] width 23 height 19
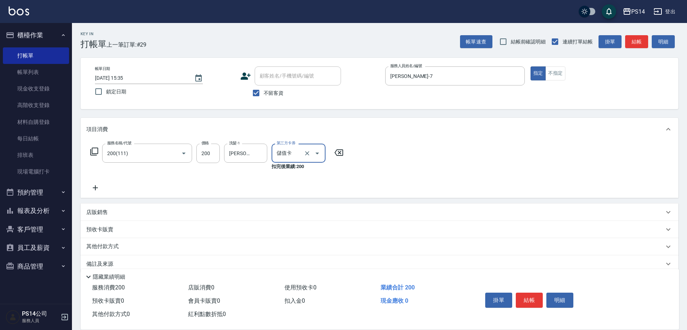
click at [309, 147] on div at bounding box center [312, 153] width 20 height 19
click at [307, 152] on icon "Clear" at bounding box center [306, 153] width 7 height 7
